Goal: Use online tool/utility: Utilize a website feature to perform a specific function

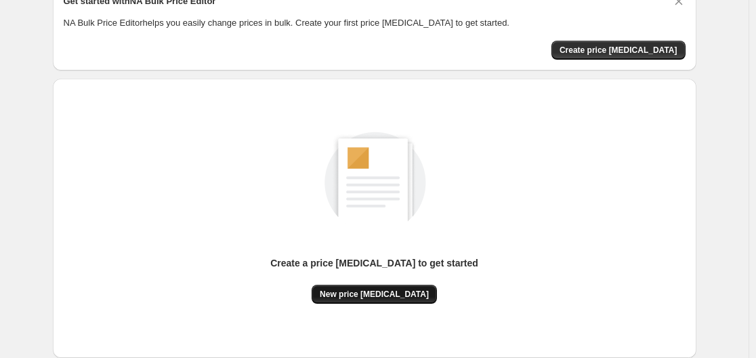
scroll to position [135, 0]
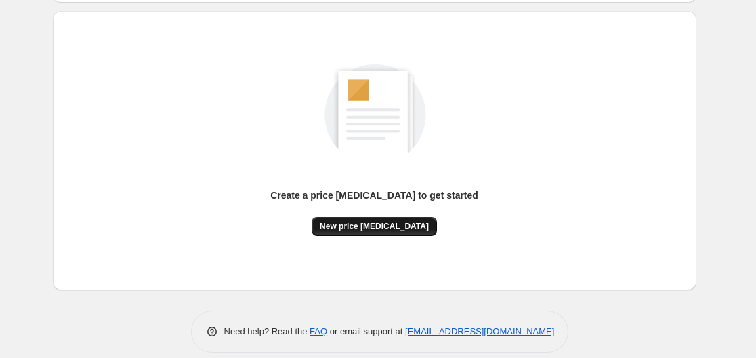
click at [371, 223] on span "New price [MEDICAL_DATA]" at bounding box center [374, 226] width 109 height 11
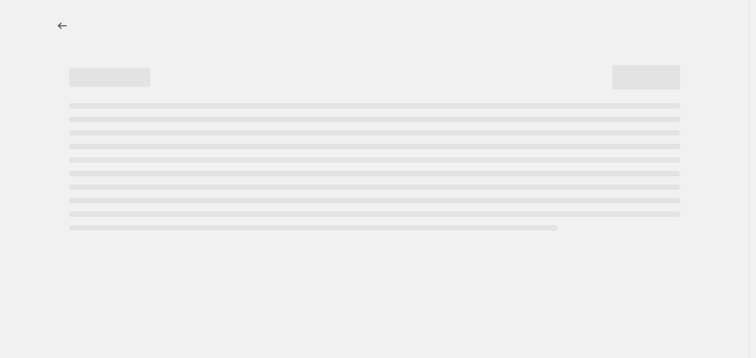
select select "percentage"
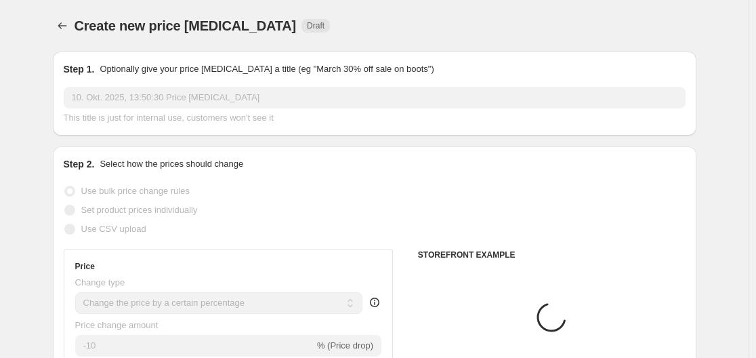
scroll to position [135, 0]
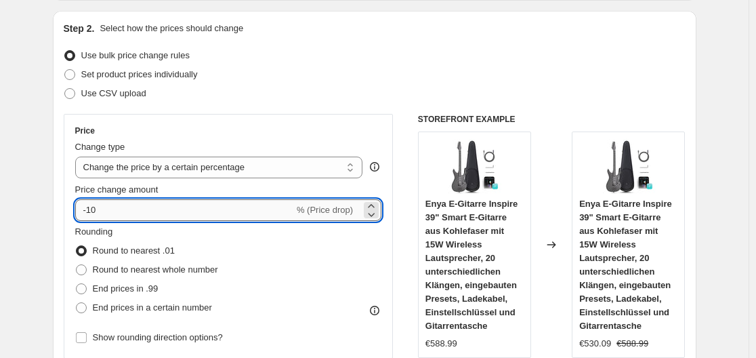
drag, startPoint x: 91, startPoint y: 209, endPoint x: 131, endPoint y: 211, distance: 40.0
click at [131, 211] on input "-10" at bounding box center [184, 210] width 219 height 22
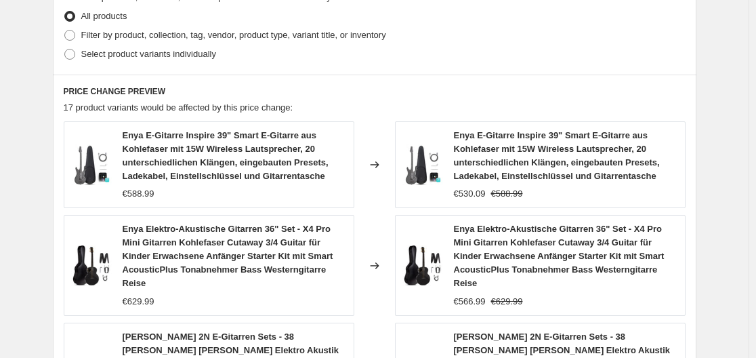
scroll to position [1151, 0]
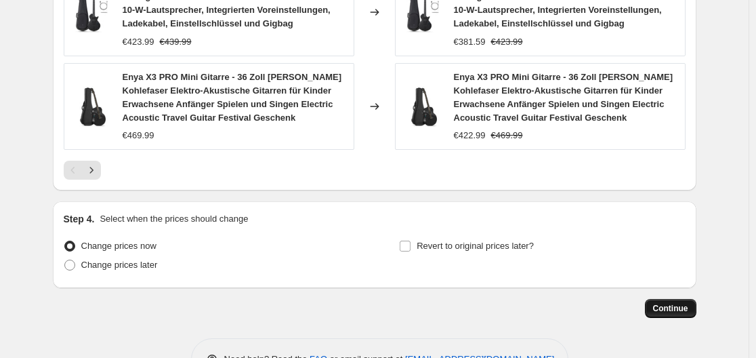
type input "-30"
click at [671, 303] on span "Continue" at bounding box center [670, 308] width 35 height 11
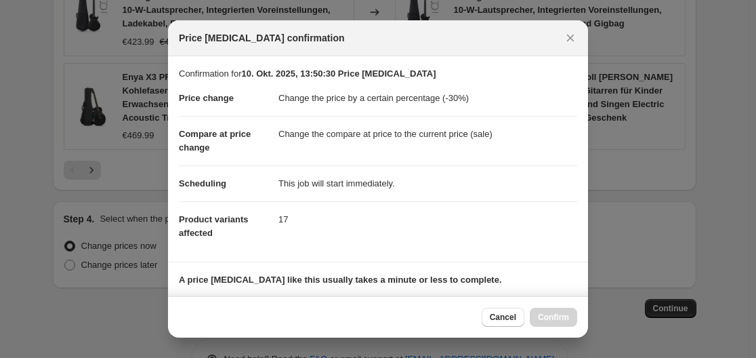
scroll to position [213, 0]
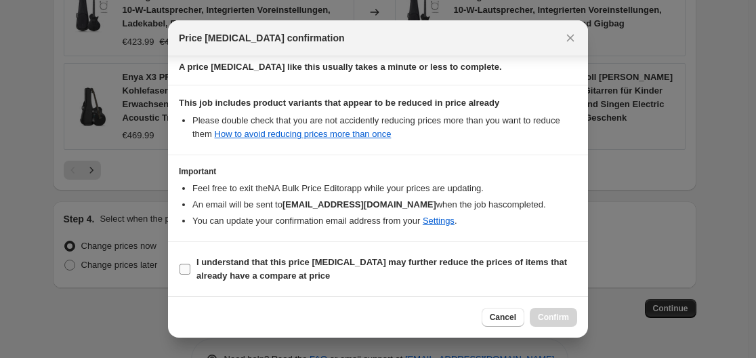
click at [184, 269] on input "I understand that this price change job may further reduce the prices of items …" at bounding box center [184, 268] width 11 height 11
checkbox input "true"
click at [566, 316] on span "Confirm" at bounding box center [553, 317] width 31 height 11
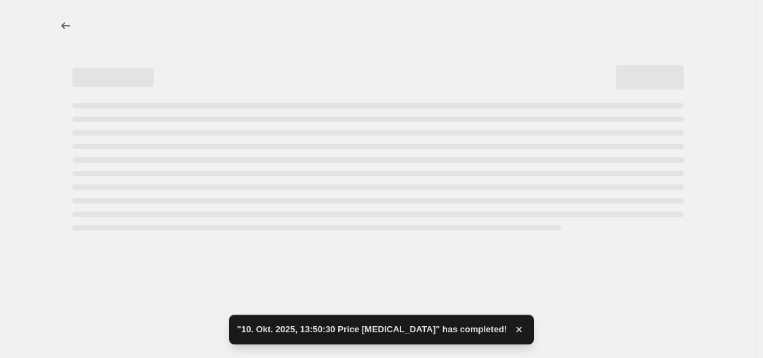
select select "percentage"
